Goal: Task Accomplishment & Management: Manage account settings

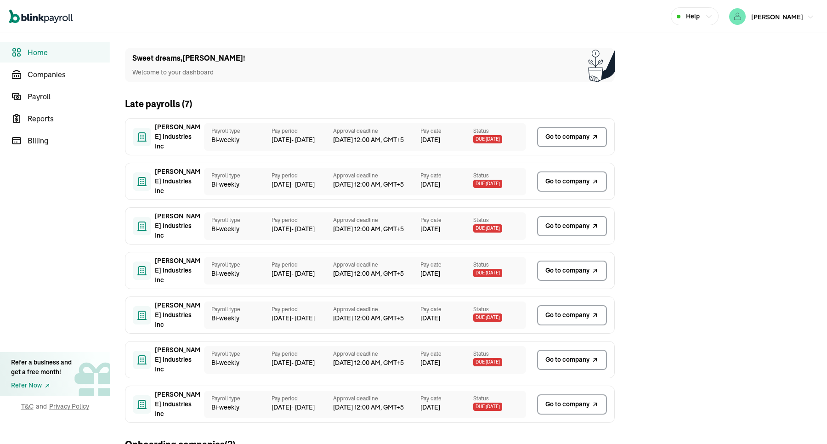
click at [778, 17] on span "[PERSON_NAME]" at bounding box center [777, 17] width 52 height 8
drag, startPoint x: 148, startPoint y: 120, endPoint x: 173, endPoint y: 140, distance: 31.7
click at [173, 140] on div "Vece Industries Inc Payroll type Bi-weekly Pay period 17 May - 30 May Approval …" at bounding box center [370, 136] width 490 height 37
copy span "[PERSON_NAME] Industries Inc"
click at [563, 133] on span "Go to company" at bounding box center [567, 137] width 44 height 10
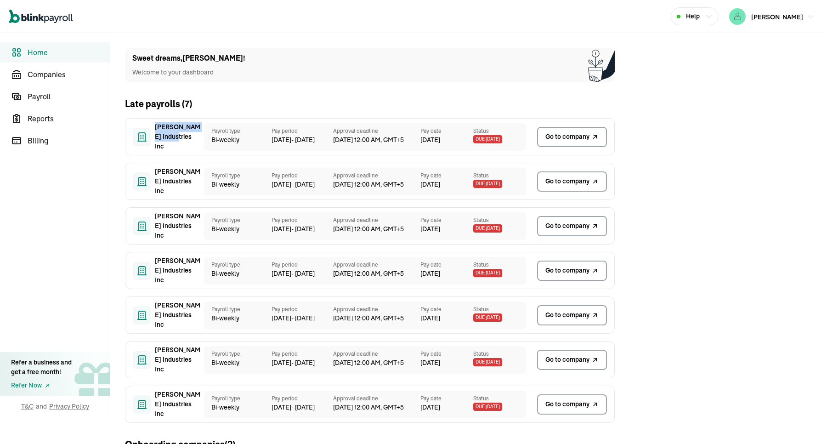
click at [790, 14] on span "[PERSON_NAME]" at bounding box center [777, 17] width 52 height 8
click at [35, 139] on span "Billing" at bounding box center [69, 140] width 82 height 11
click at [778, 17] on span "[PERSON_NAME]" at bounding box center [777, 17] width 52 height 8
drag, startPoint x: 148, startPoint y: 120, endPoint x: 173, endPoint y: 140, distance: 31.7
click at [173, 140] on div "Vece Industries Inc Payroll type Bi-weekly Pay period 17 May - 30 May Approval …" at bounding box center [370, 136] width 490 height 37
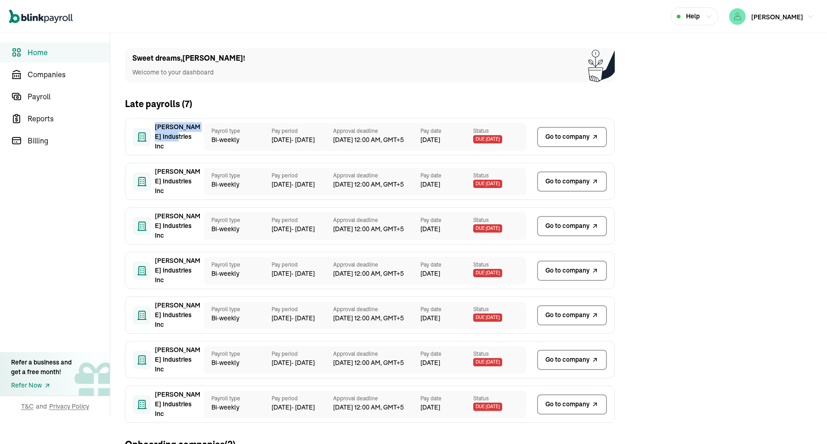
copy span "[PERSON_NAME] Industries Inc"
click at [563, 133] on span "Go to company" at bounding box center [567, 137] width 44 height 10
click at [790, 14] on span "[PERSON_NAME]" at bounding box center [777, 17] width 52 height 8
click at [35, 139] on span "Billing" at bounding box center [69, 140] width 82 height 11
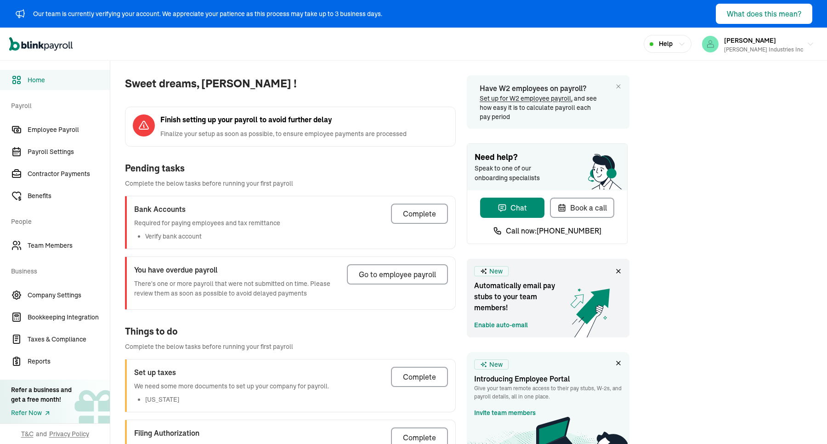
click at [310, 77] on span "Sweet dreams, [PERSON_NAME] !" at bounding box center [290, 83] width 331 height 17
